Goal: Task Accomplishment & Management: Manage account settings

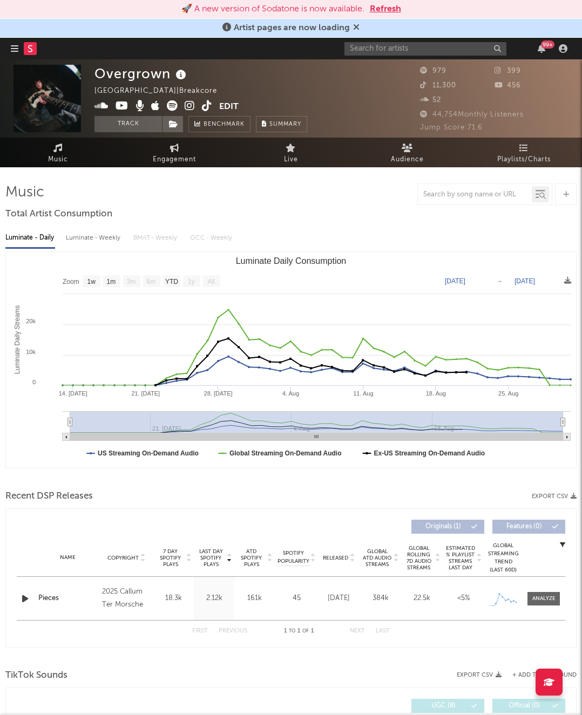
select select "1w"
drag, startPoint x: 375, startPoint y: 41, endPoint x: 376, endPoint y: 51, distance: 10.3
click at [375, 41] on div "99 +" at bounding box center [457, 49] width 227 height 22
click at [380, 52] on input "text" at bounding box center [425, 48] width 162 height 13
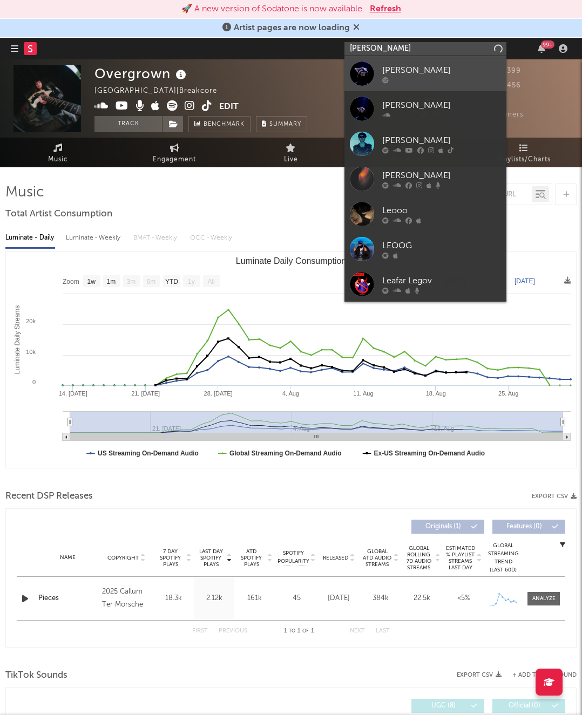
type input "[PERSON_NAME]"
click at [408, 71] on div "[PERSON_NAME]" at bounding box center [441, 70] width 119 height 13
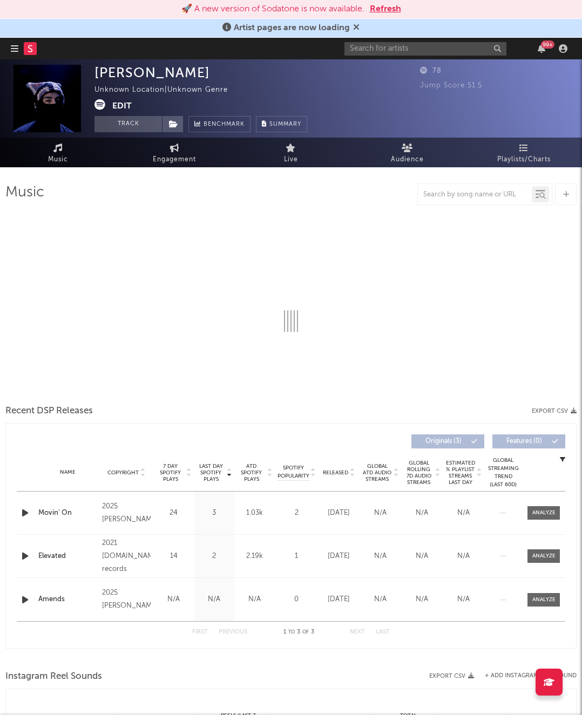
select select "6m"
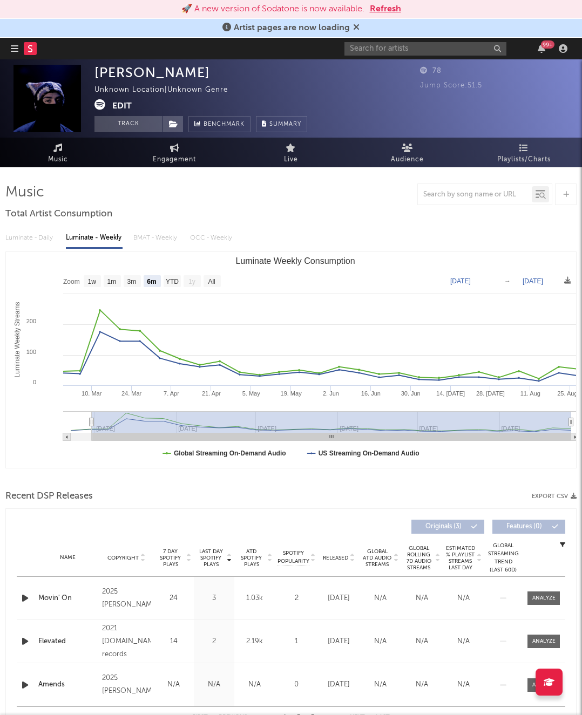
click at [120, 104] on button "Edit" at bounding box center [121, 105] width 19 height 13
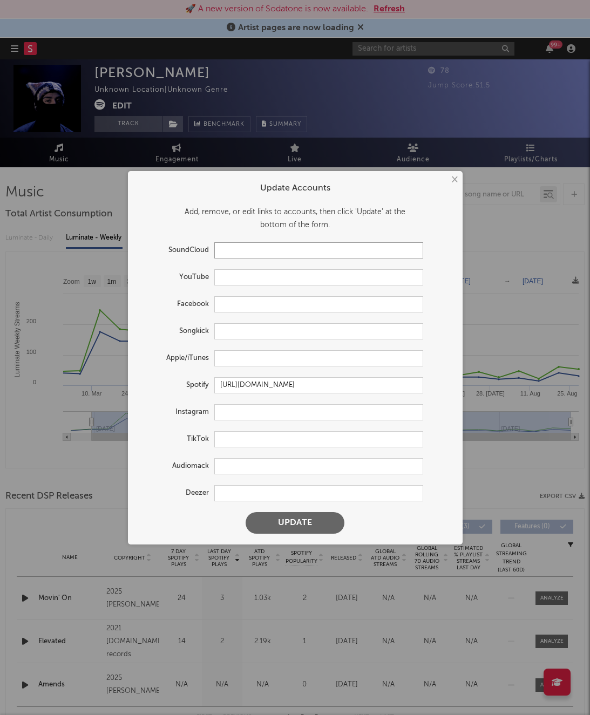
click at [236, 254] on input "text" at bounding box center [318, 250] width 209 height 16
paste input "[URL][DOMAIN_NAME]"
type input "[URL][DOMAIN_NAME]"
click at [234, 409] on input "text" at bounding box center [318, 412] width 209 height 16
paste input "[URL][DOMAIN_NAME]"
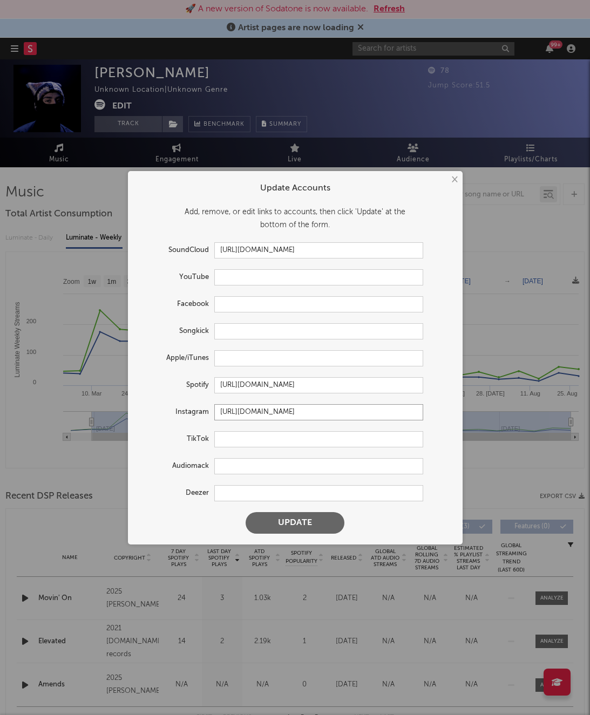
scroll to position [0, 20]
type input "[URL][DOMAIN_NAME]"
click at [232, 436] on input "text" at bounding box center [318, 439] width 209 height 16
paste input "[URL][DOMAIN_NAME]"
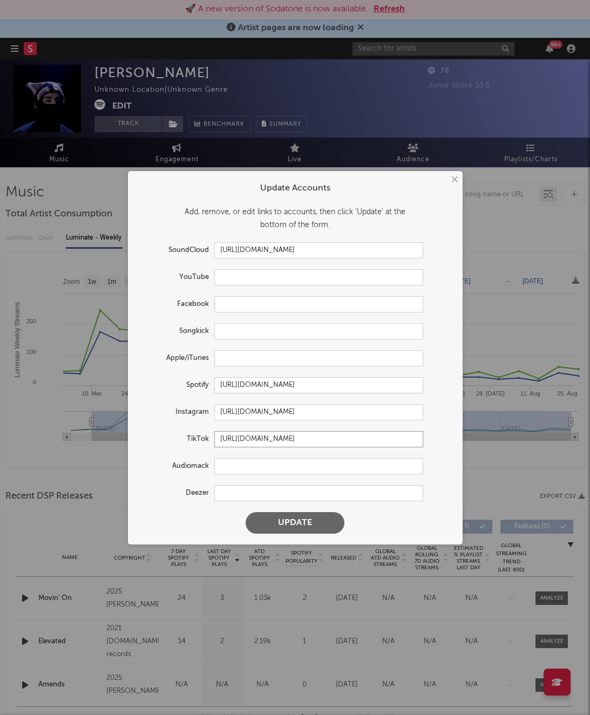
scroll to position [0, 13]
type input "[URL][DOMAIN_NAME]"
click at [229, 353] on input "text" at bounding box center [318, 358] width 209 height 16
paste input "[URL][DOMAIN_NAME][PERSON_NAME]"
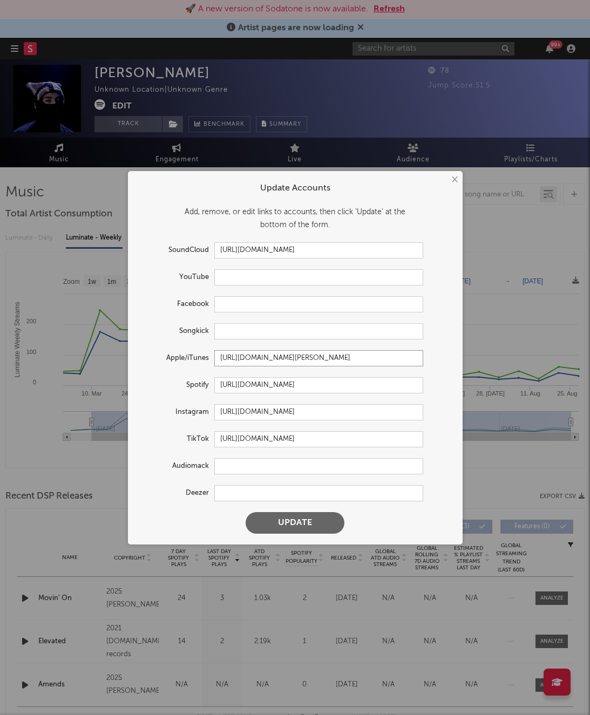
scroll to position [0, 11]
type input "[URL][DOMAIN_NAME][PERSON_NAME]"
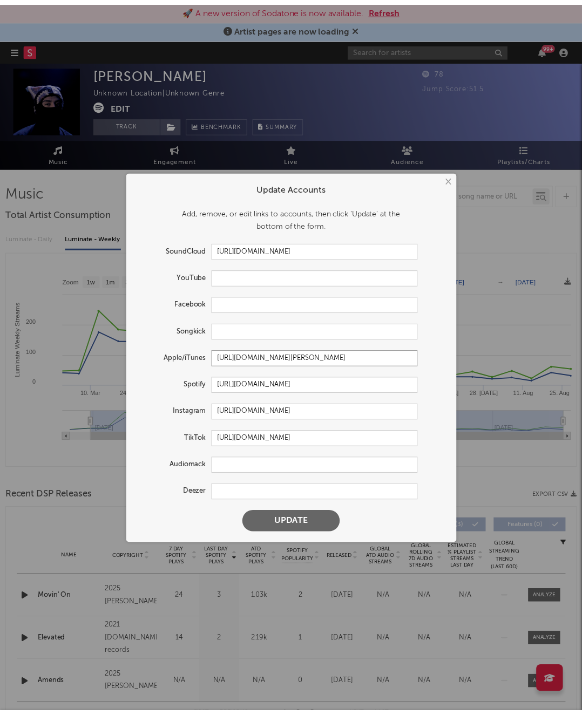
scroll to position [0, 0]
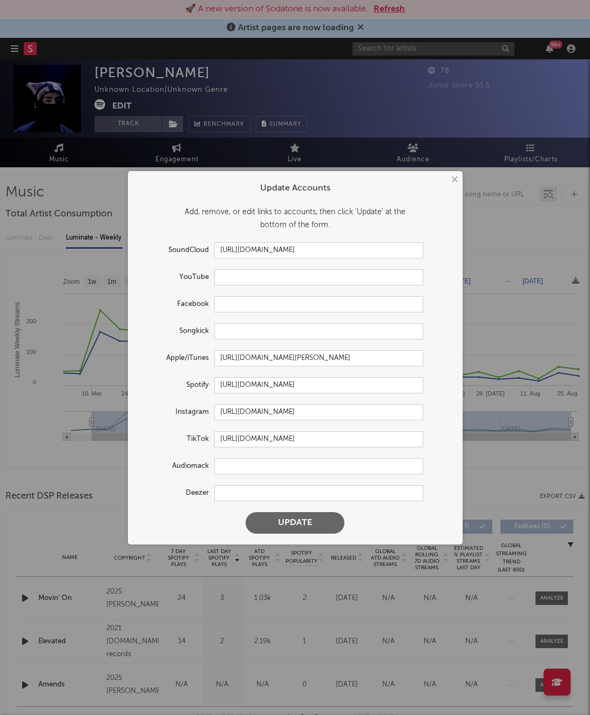
click at [276, 522] on button "Update" at bounding box center [294, 523] width 99 height 22
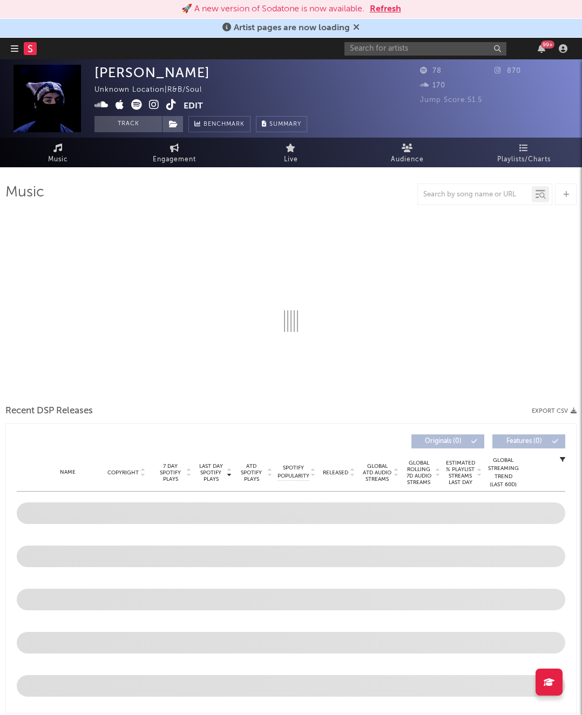
select select "6m"
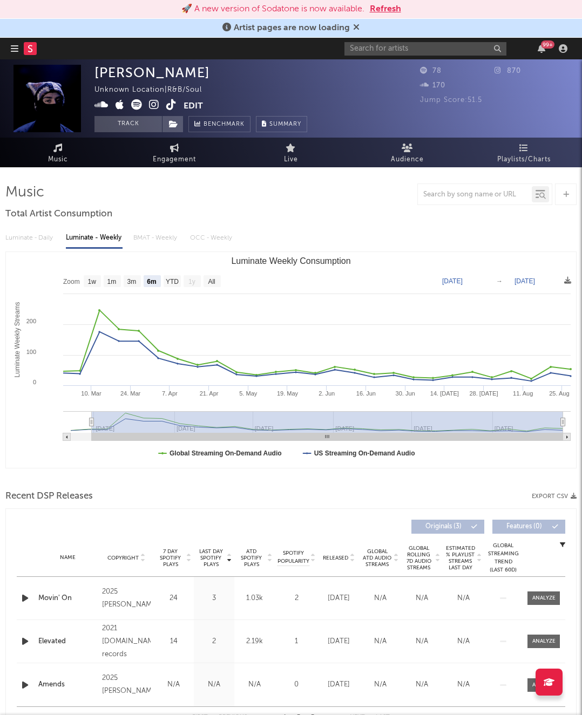
click at [193, 104] on button "Edit" at bounding box center [192, 105] width 19 height 13
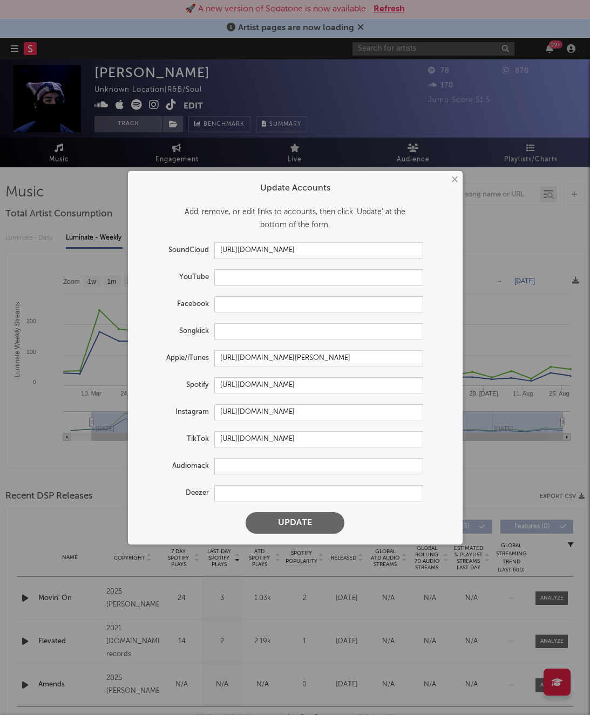
click at [452, 177] on button "×" at bounding box center [454, 180] width 12 height 12
